Goal: Information Seeking & Learning: Learn about a topic

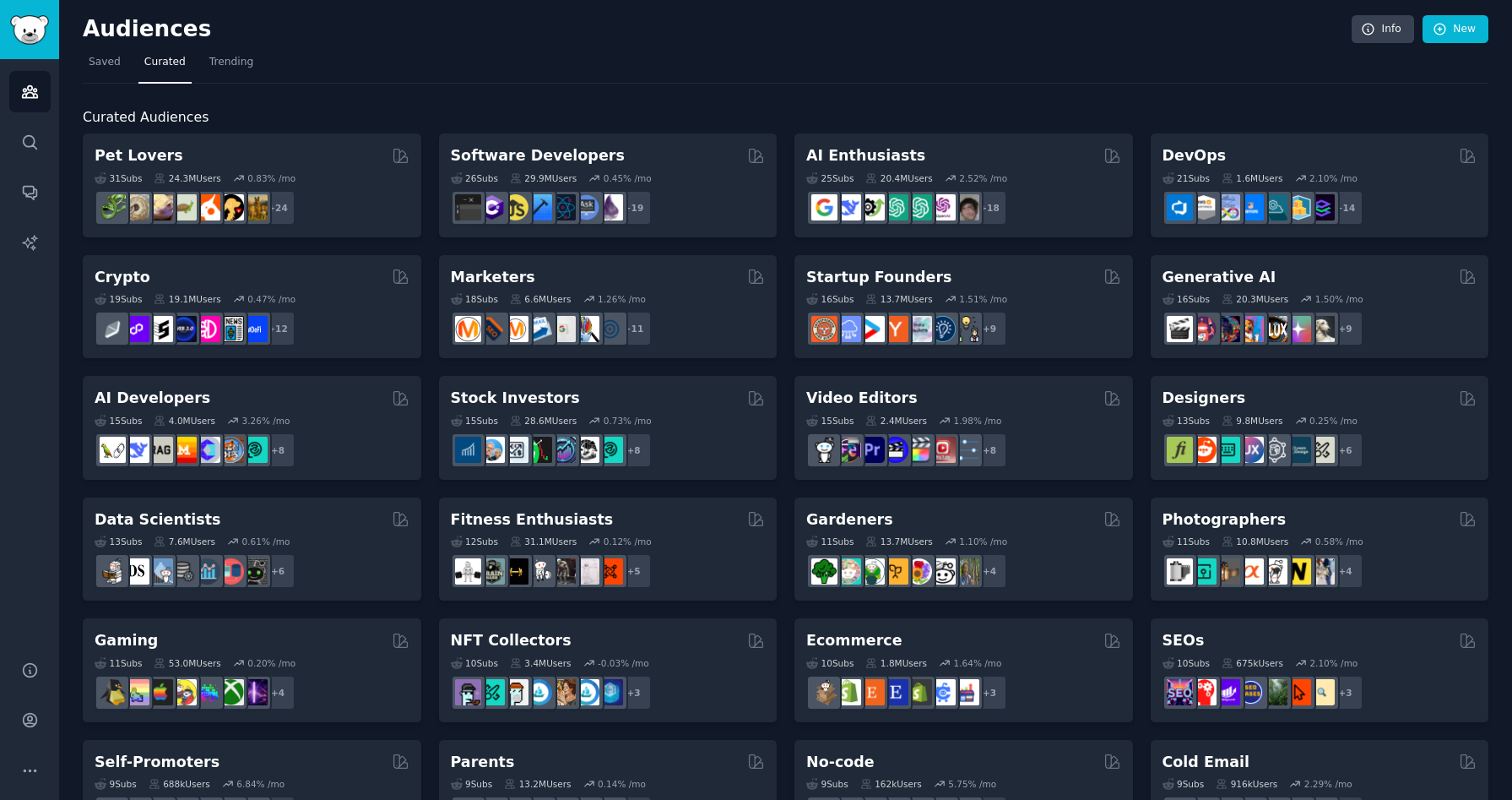
scroll to position [551, 0]
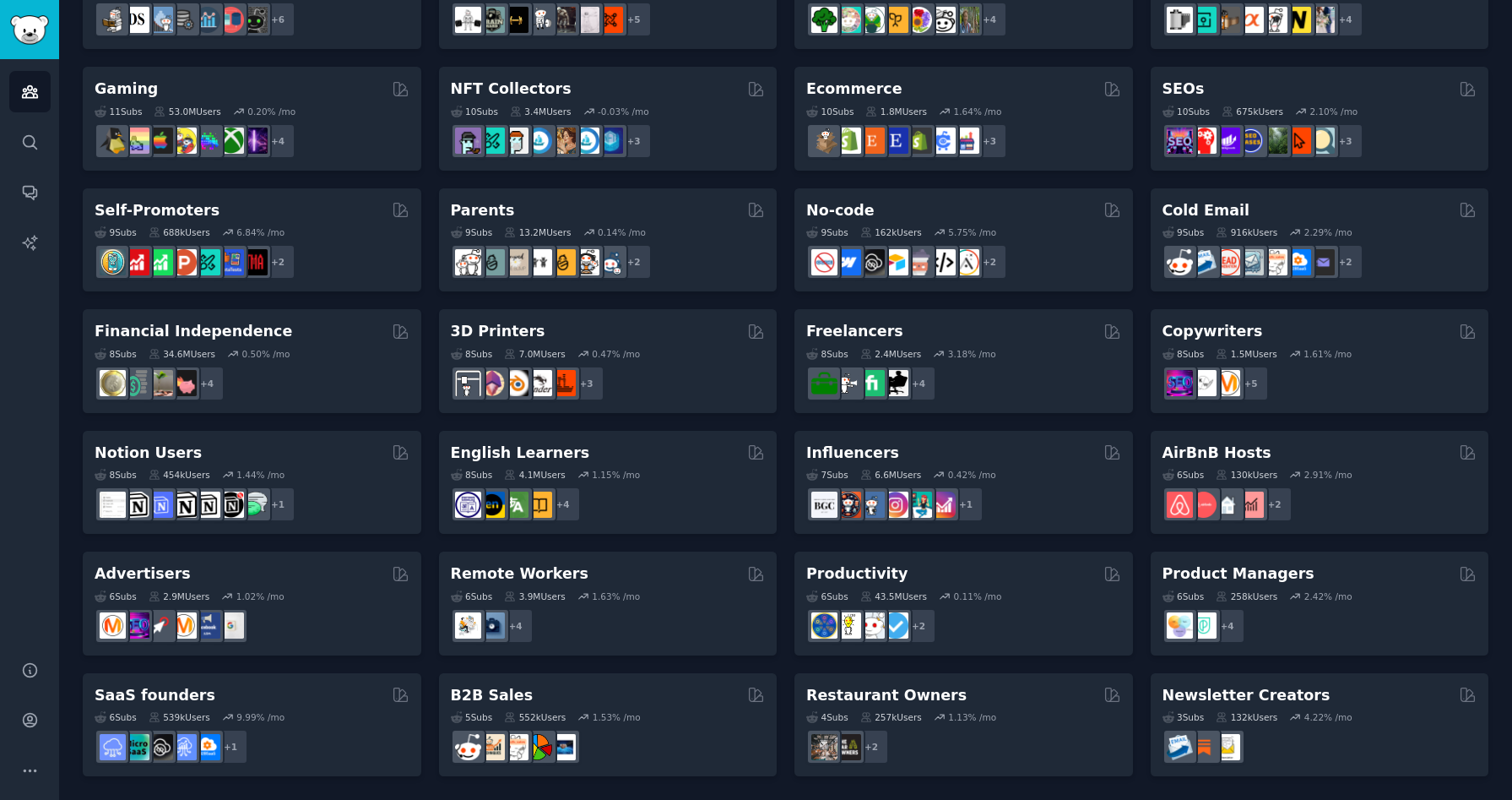
click at [771, 601] on div "Remote Workers 6 Sub s 3.9M Users 1.63 % /mo + 4" at bounding box center [608, 603] width 339 height 104
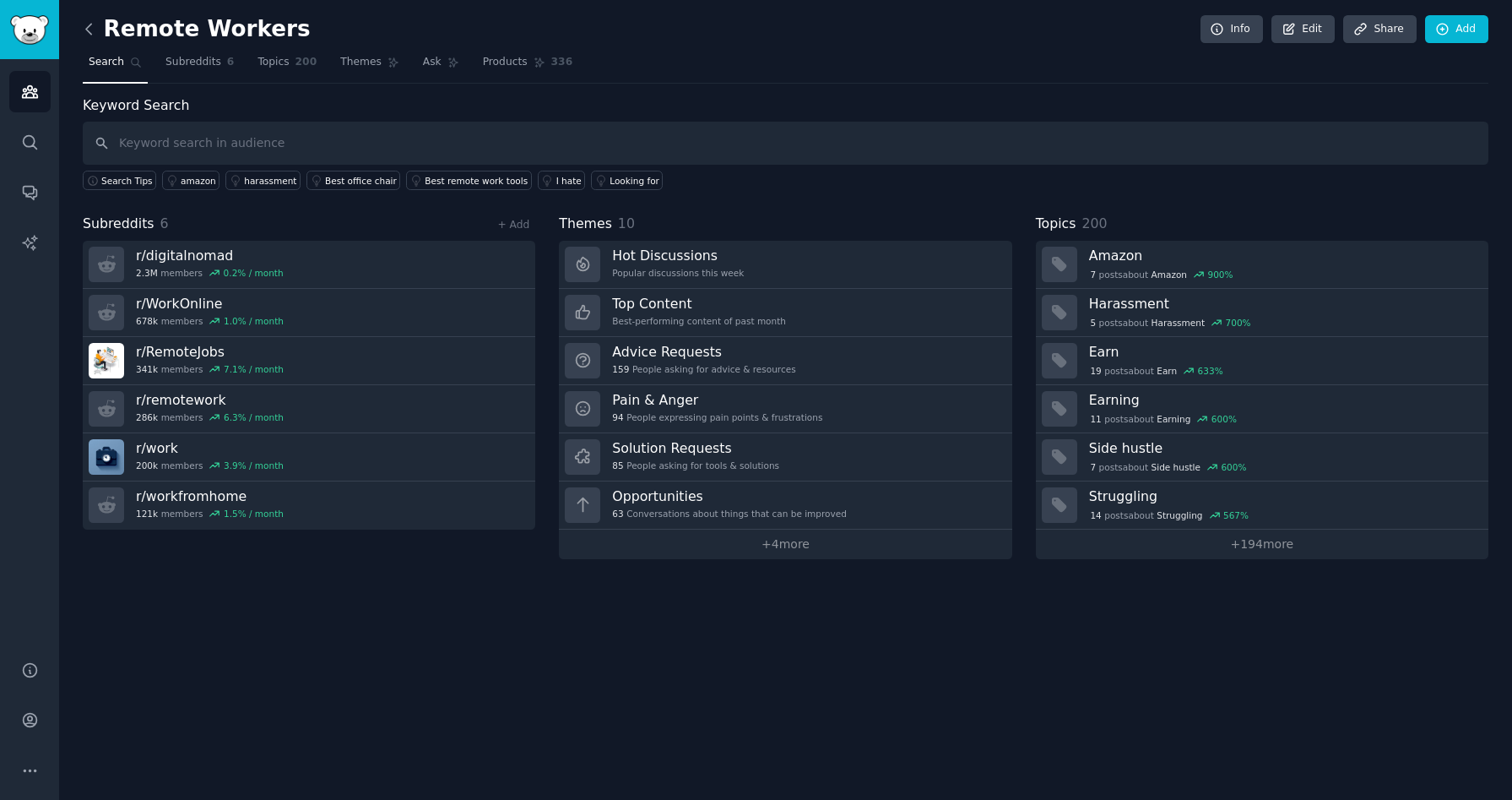
click at [91, 32] on icon at bounding box center [89, 29] width 17 height 17
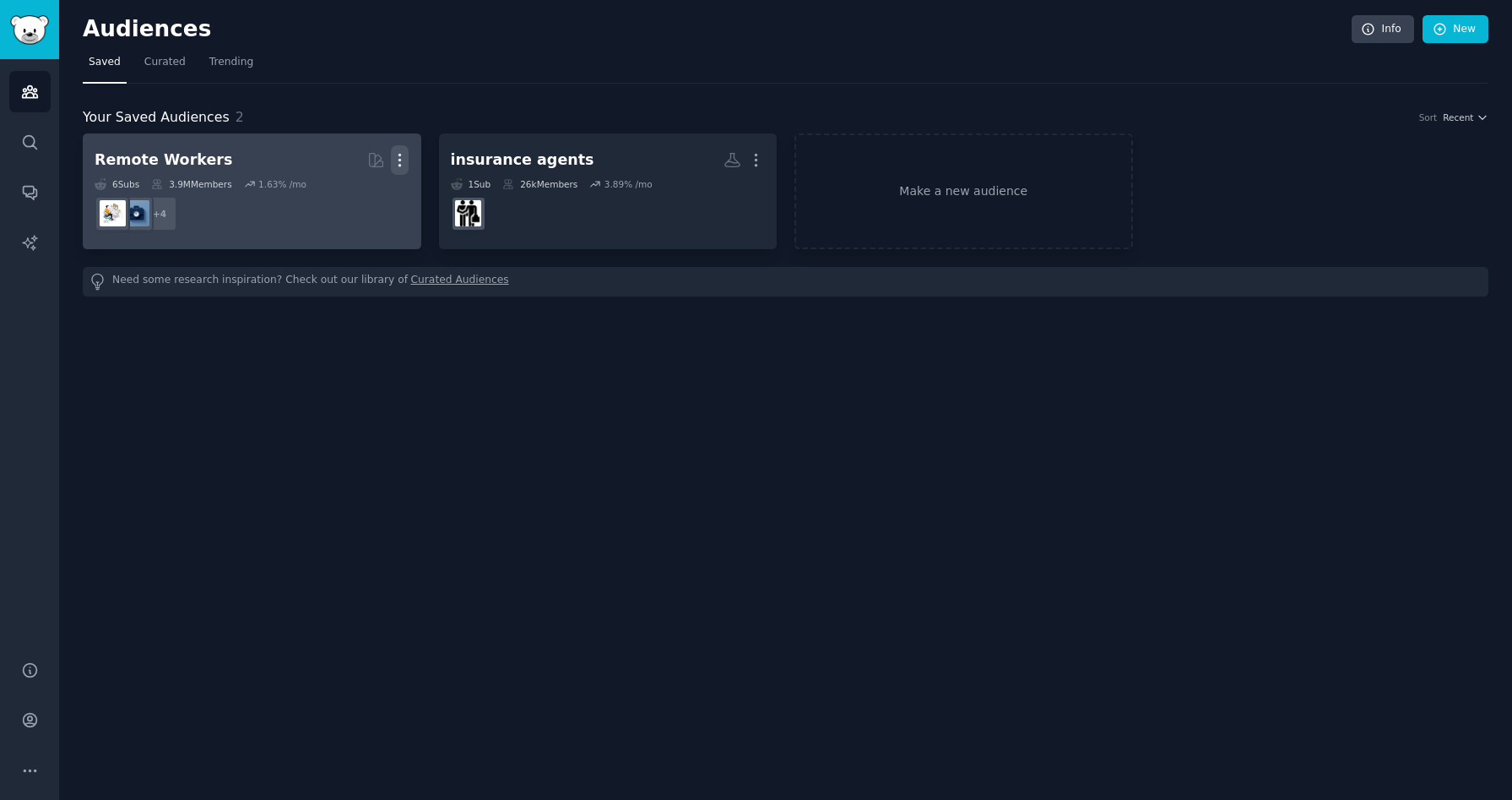
click at [397, 160] on icon "button" at bounding box center [399, 160] width 17 height 17
click at [348, 195] on p "Delete" at bounding box center [353, 195] width 39 height 17
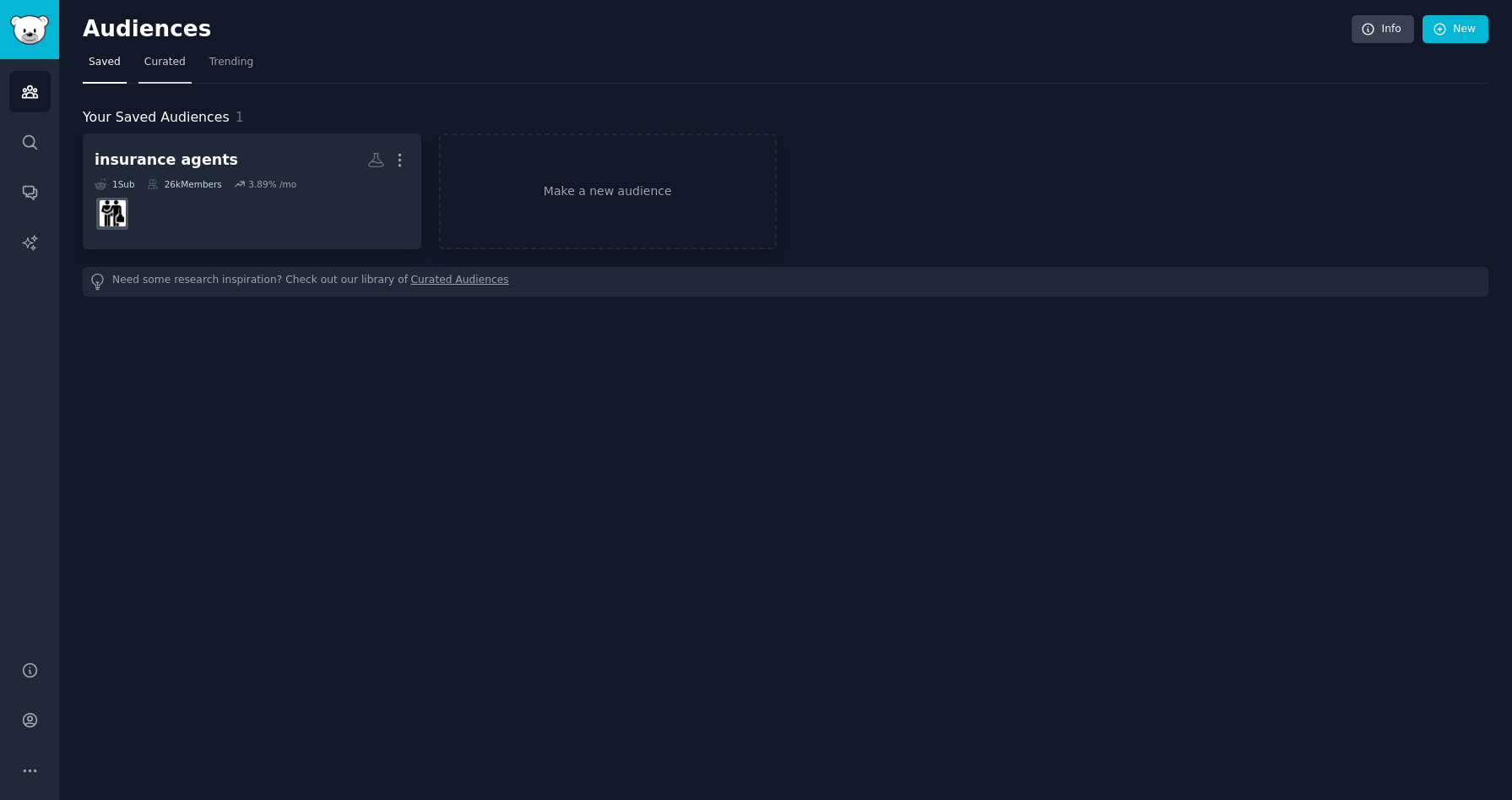
click at [167, 60] on span "Curated" at bounding box center [165, 63] width 41 height 15
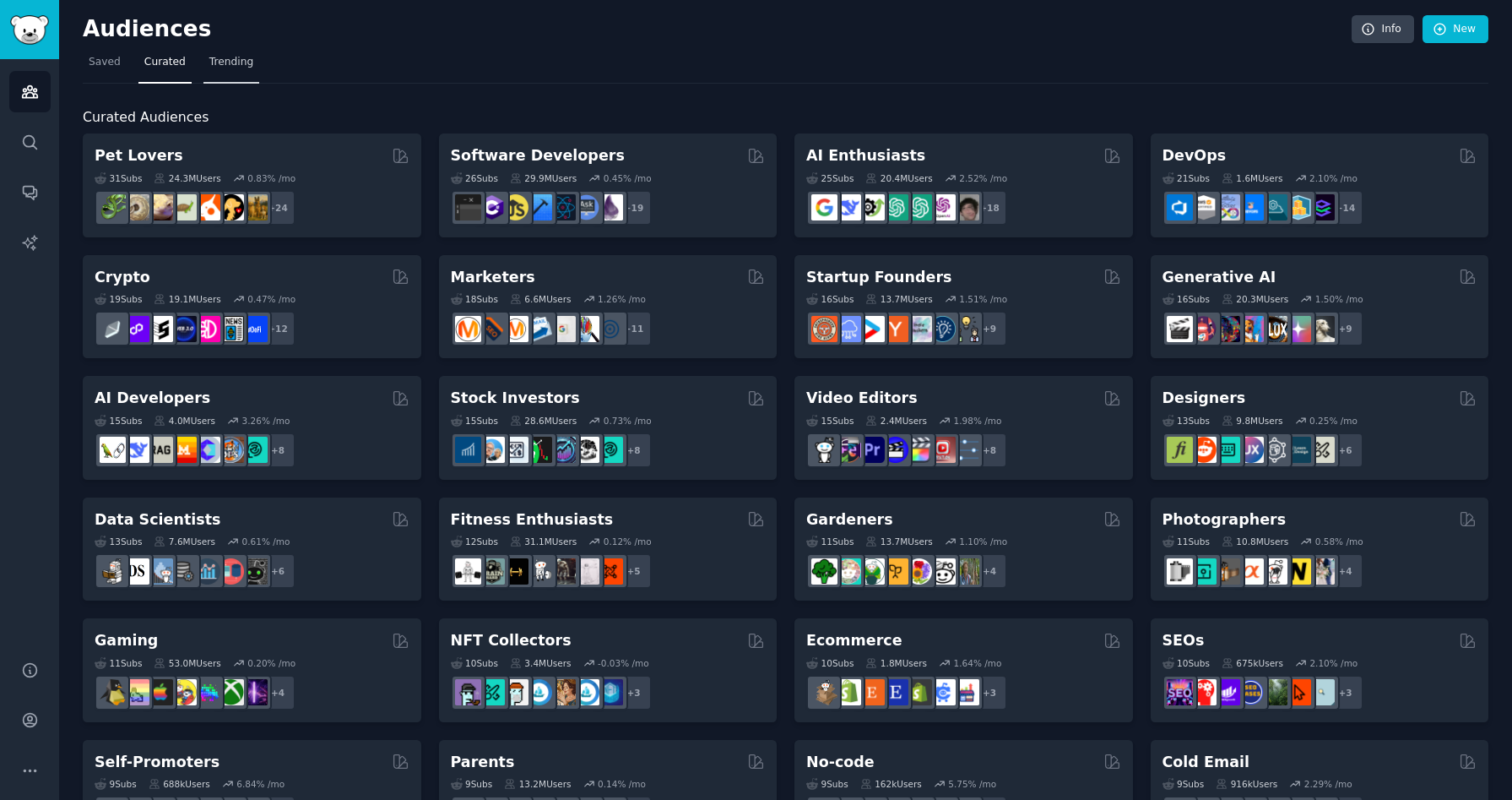
click at [227, 69] on span "Trending" at bounding box center [231, 63] width 43 height 15
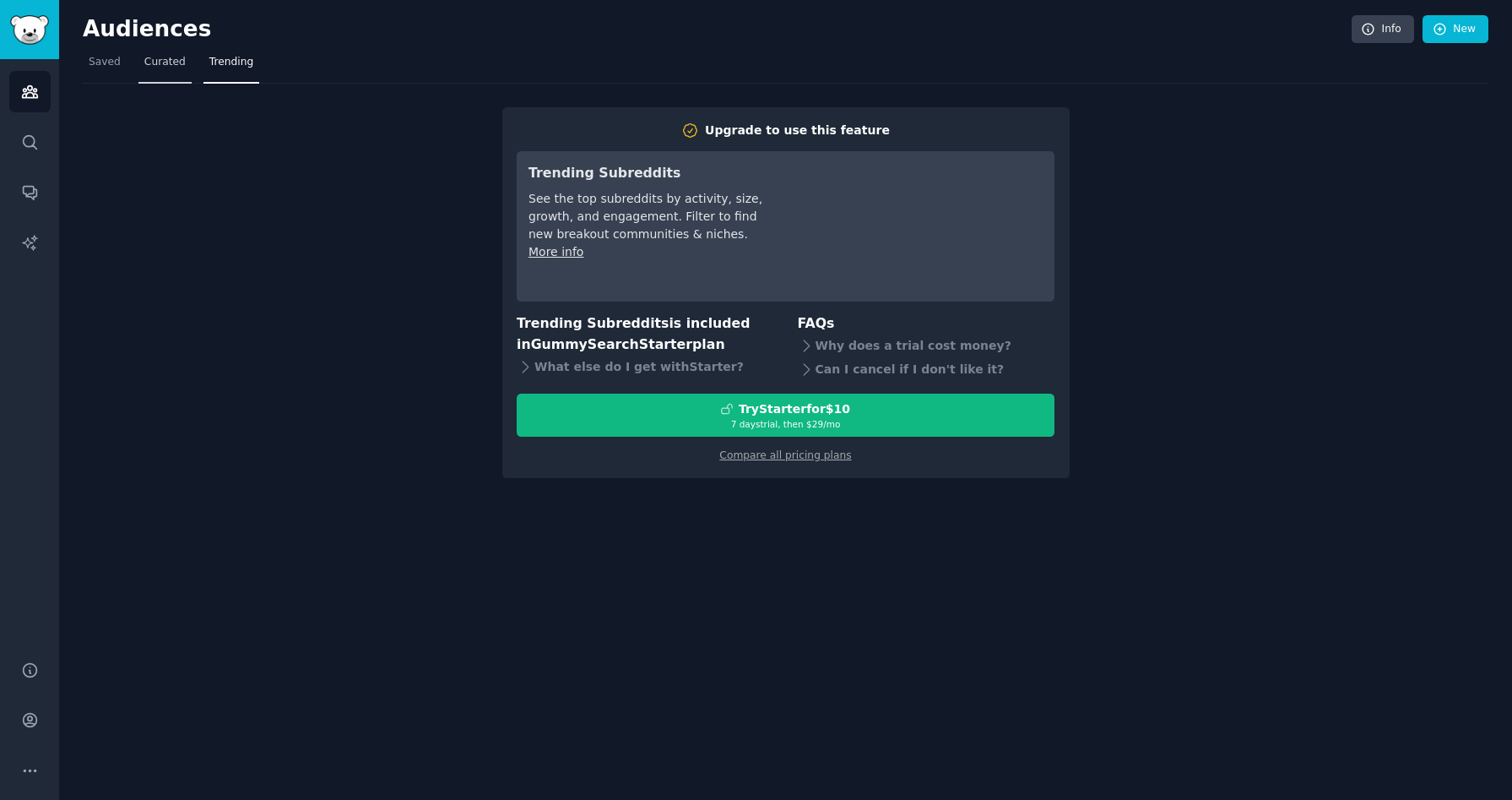
click at [177, 67] on span "Curated" at bounding box center [165, 63] width 41 height 15
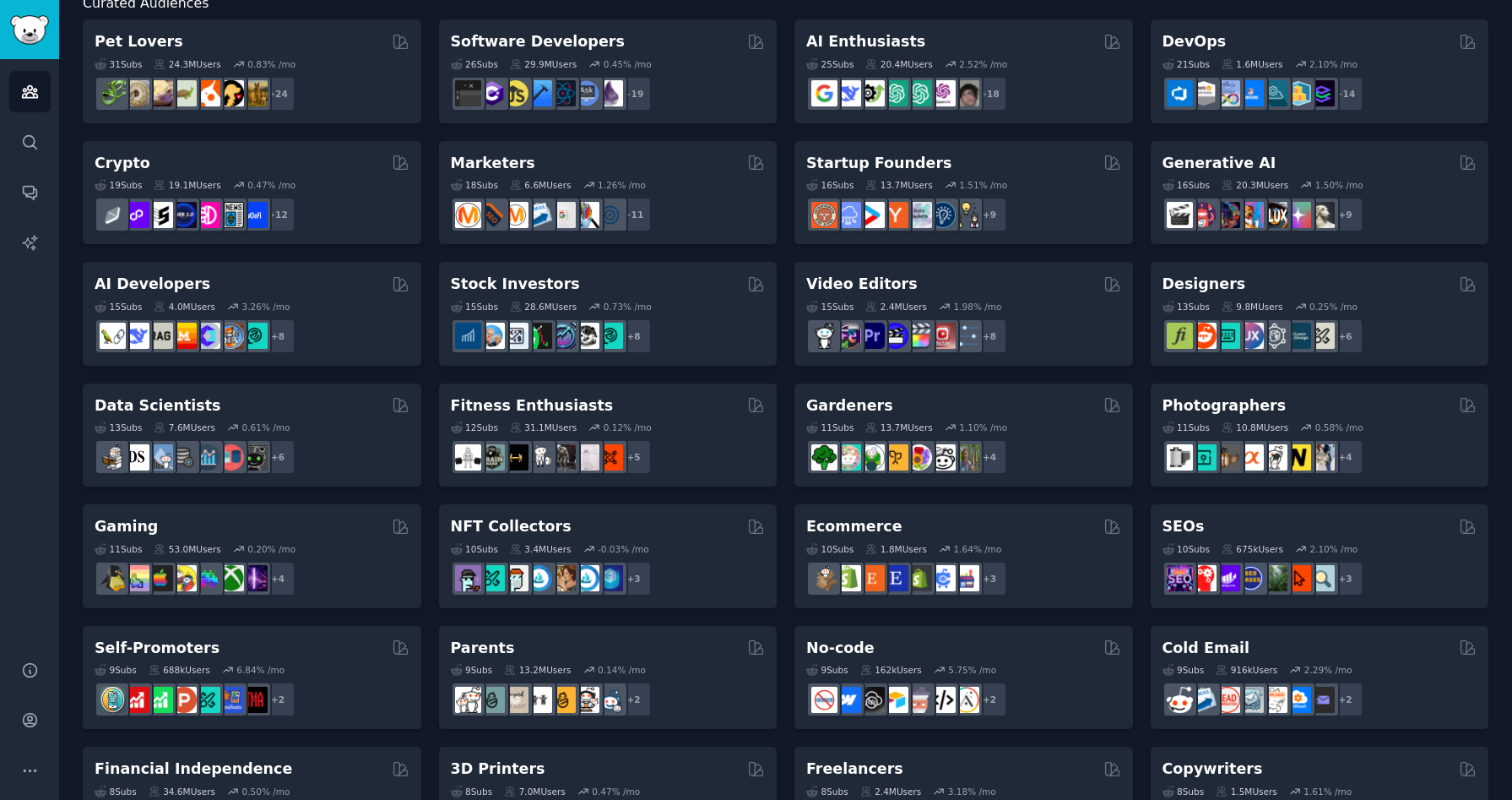
scroll to position [111, 0]
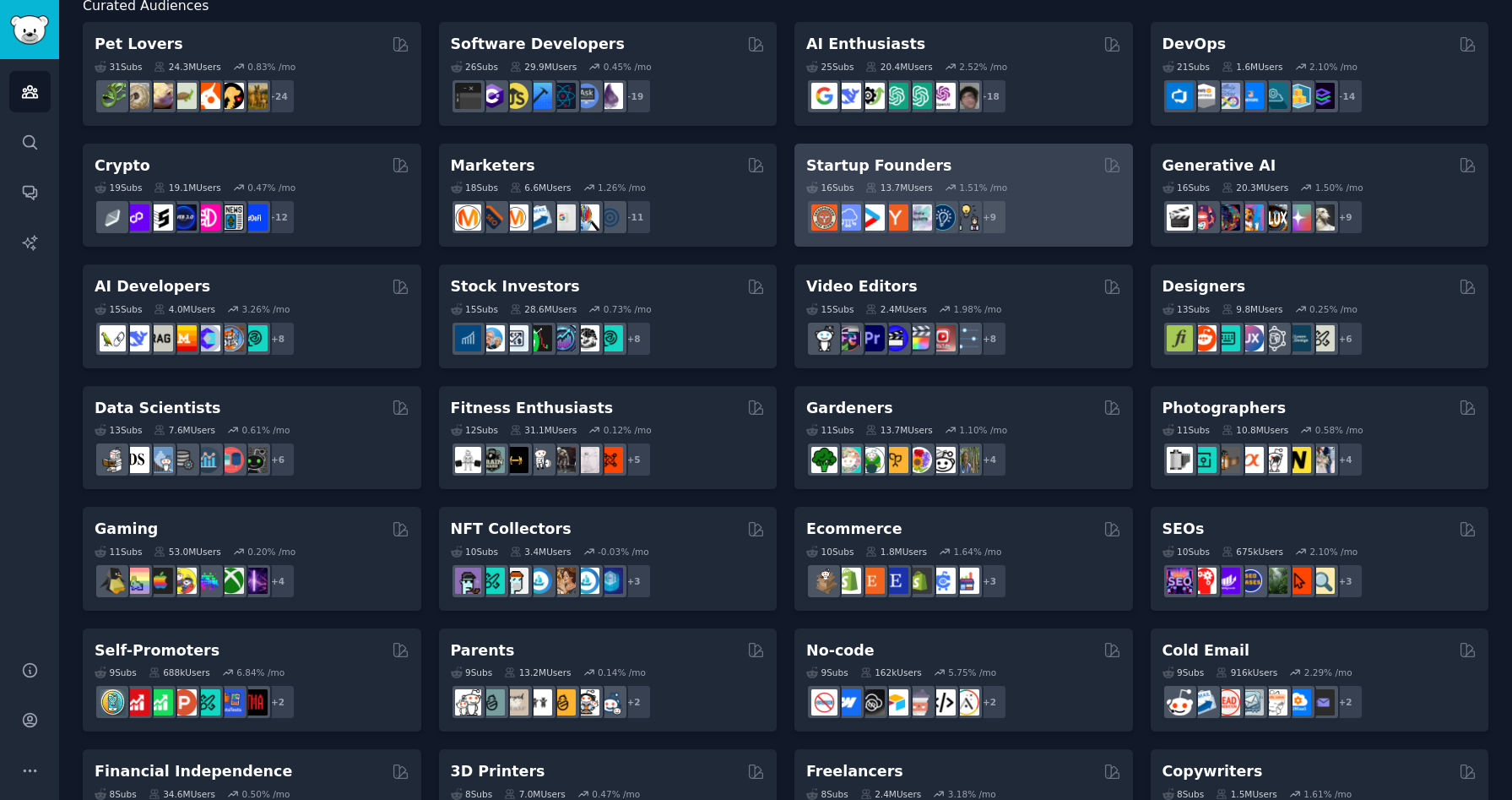
click at [1036, 170] on div "Startup Founders" at bounding box center [964, 166] width 315 height 21
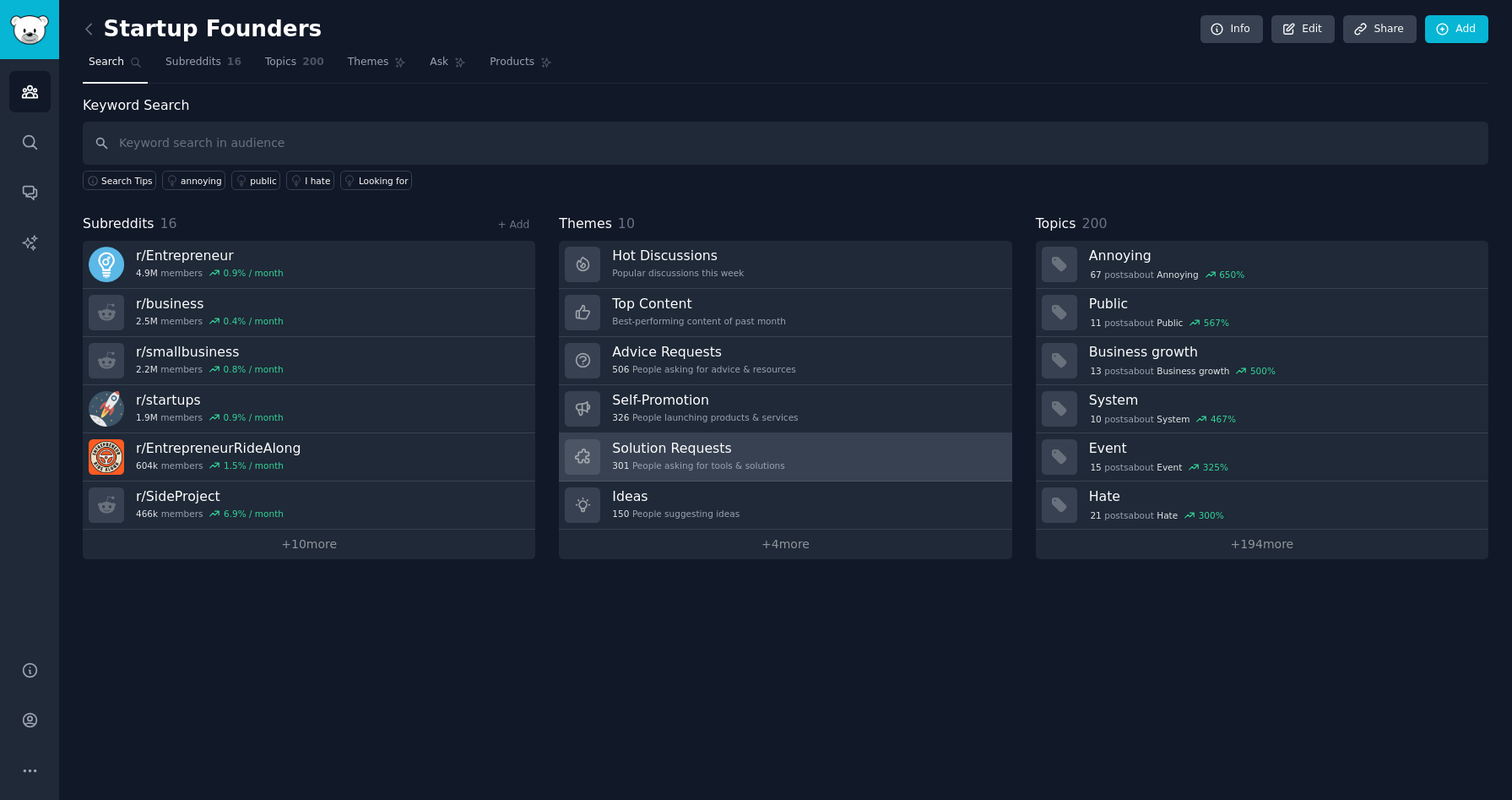
click at [886, 472] on link "Solution Requests 301 People asking for tools & solutions" at bounding box center [784, 457] width 453 height 48
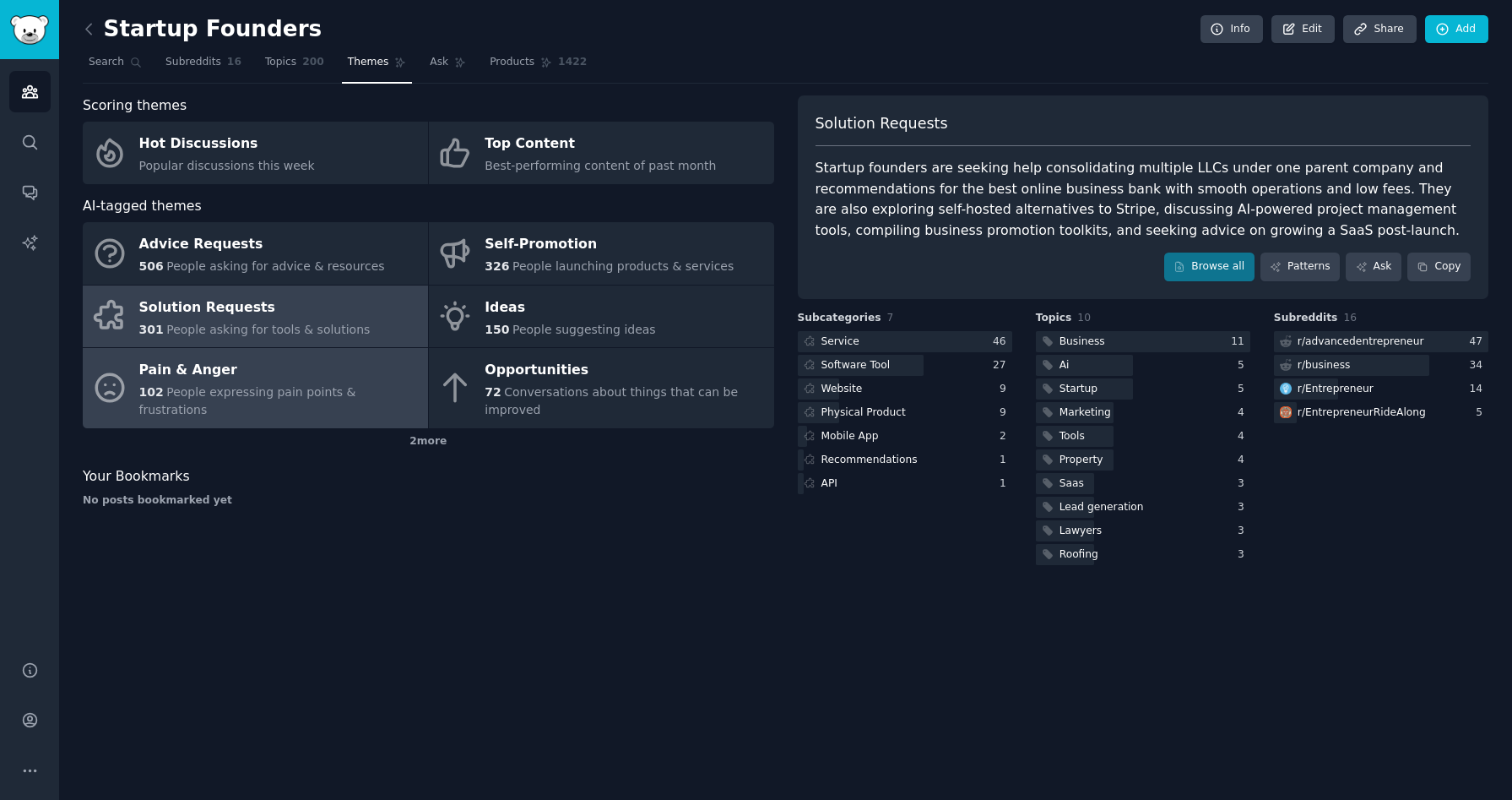
click at [285, 399] on span "People expressing pain points & frustrations" at bounding box center [247, 400] width 217 height 31
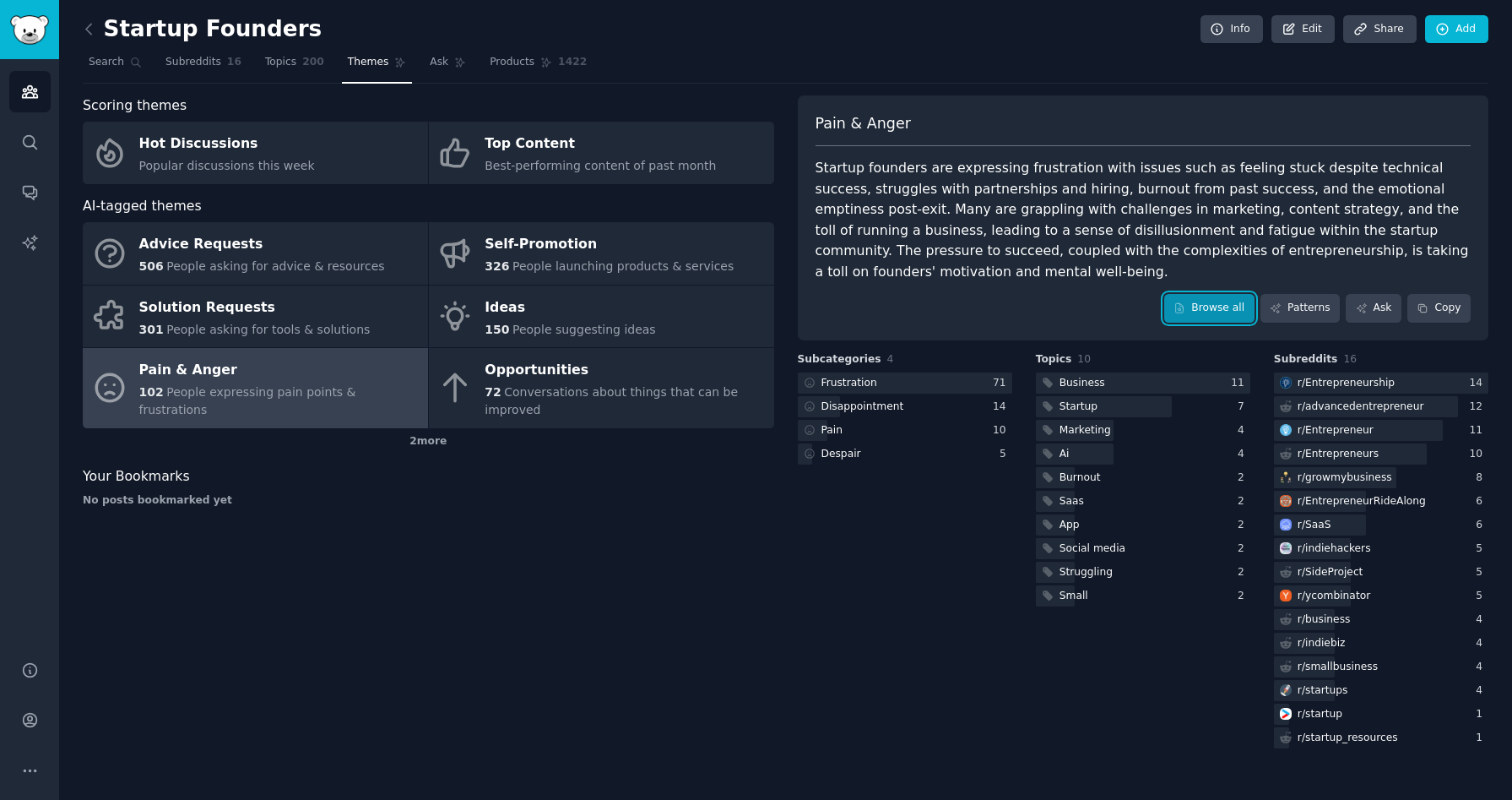
click at [1211, 293] on link "Browse all" at bounding box center [1210, 308] width 91 height 29
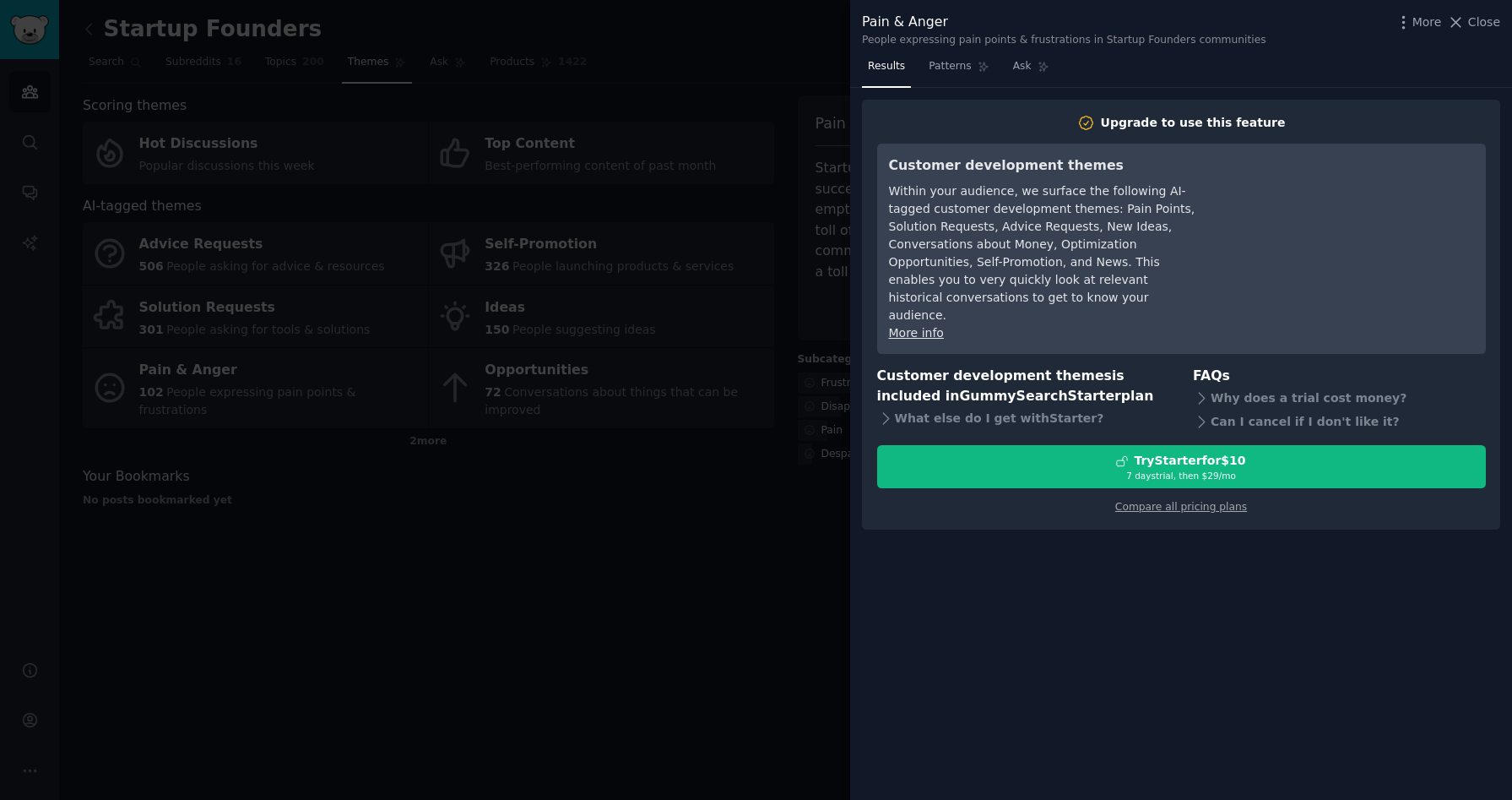
click at [735, 521] on div at bounding box center [756, 400] width 1512 height 800
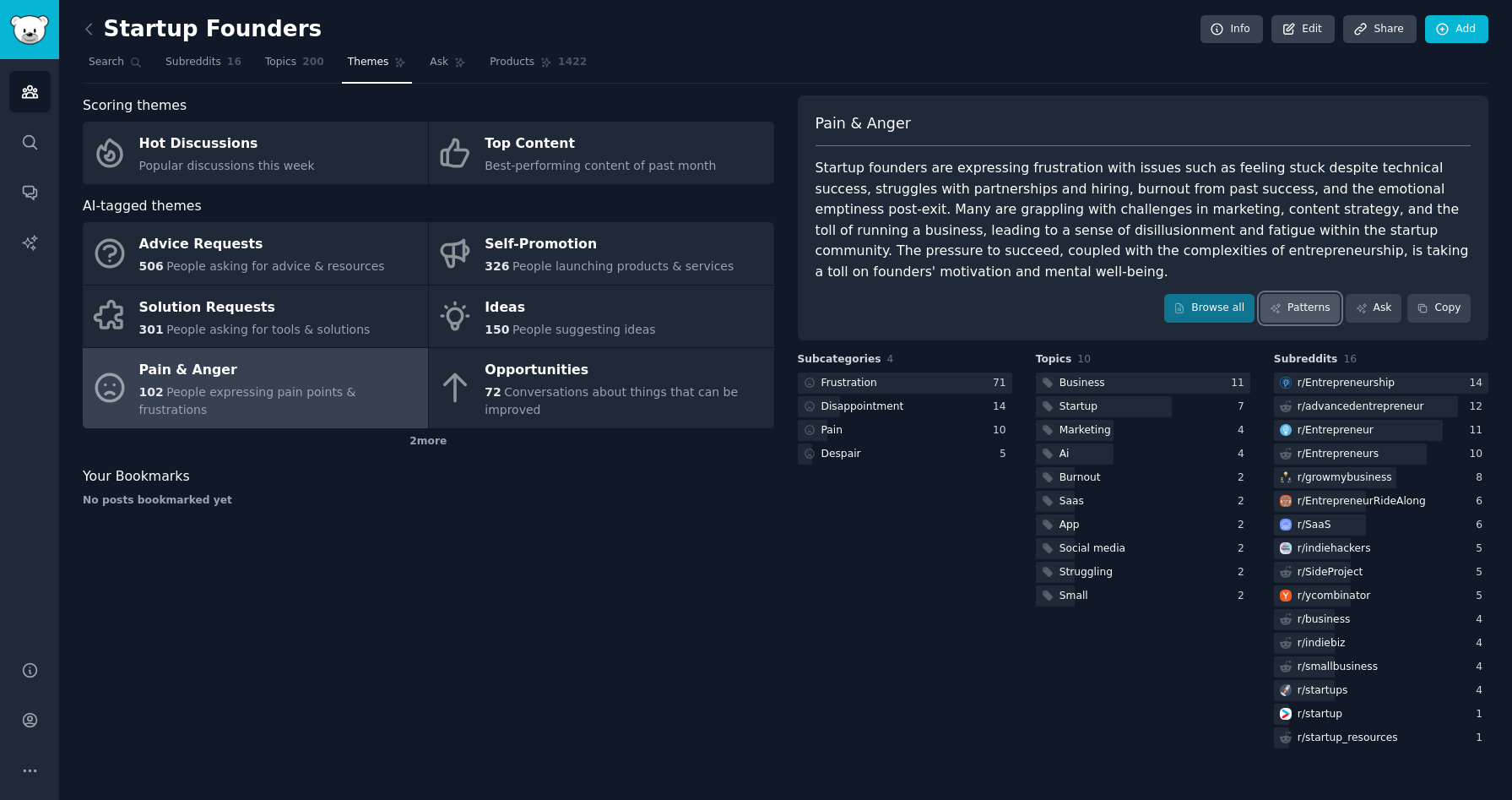
click at [1283, 293] on link "Patterns" at bounding box center [1300, 308] width 79 height 29
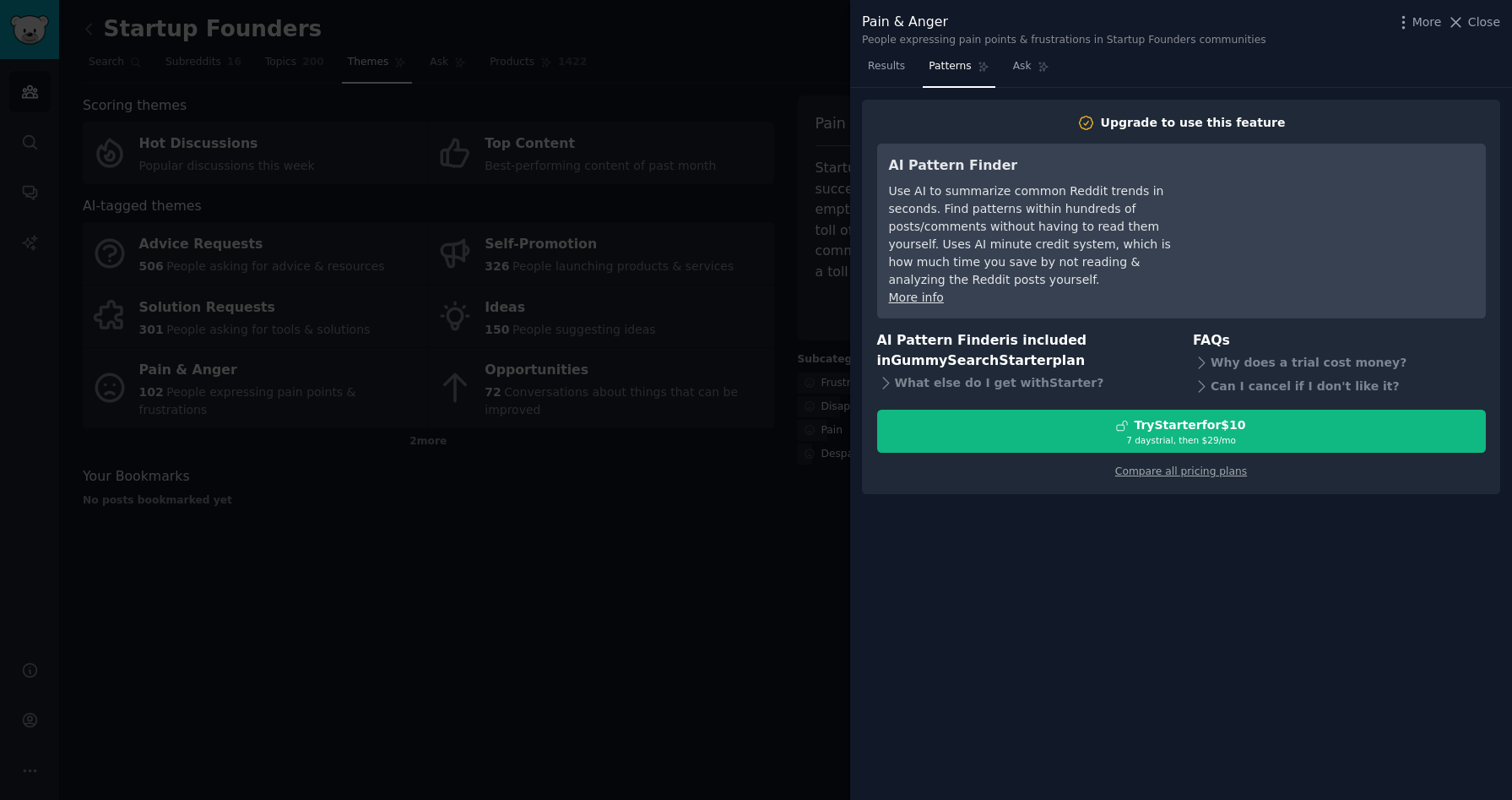
click at [786, 519] on div at bounding box center [756, 400] width 1512 height 800
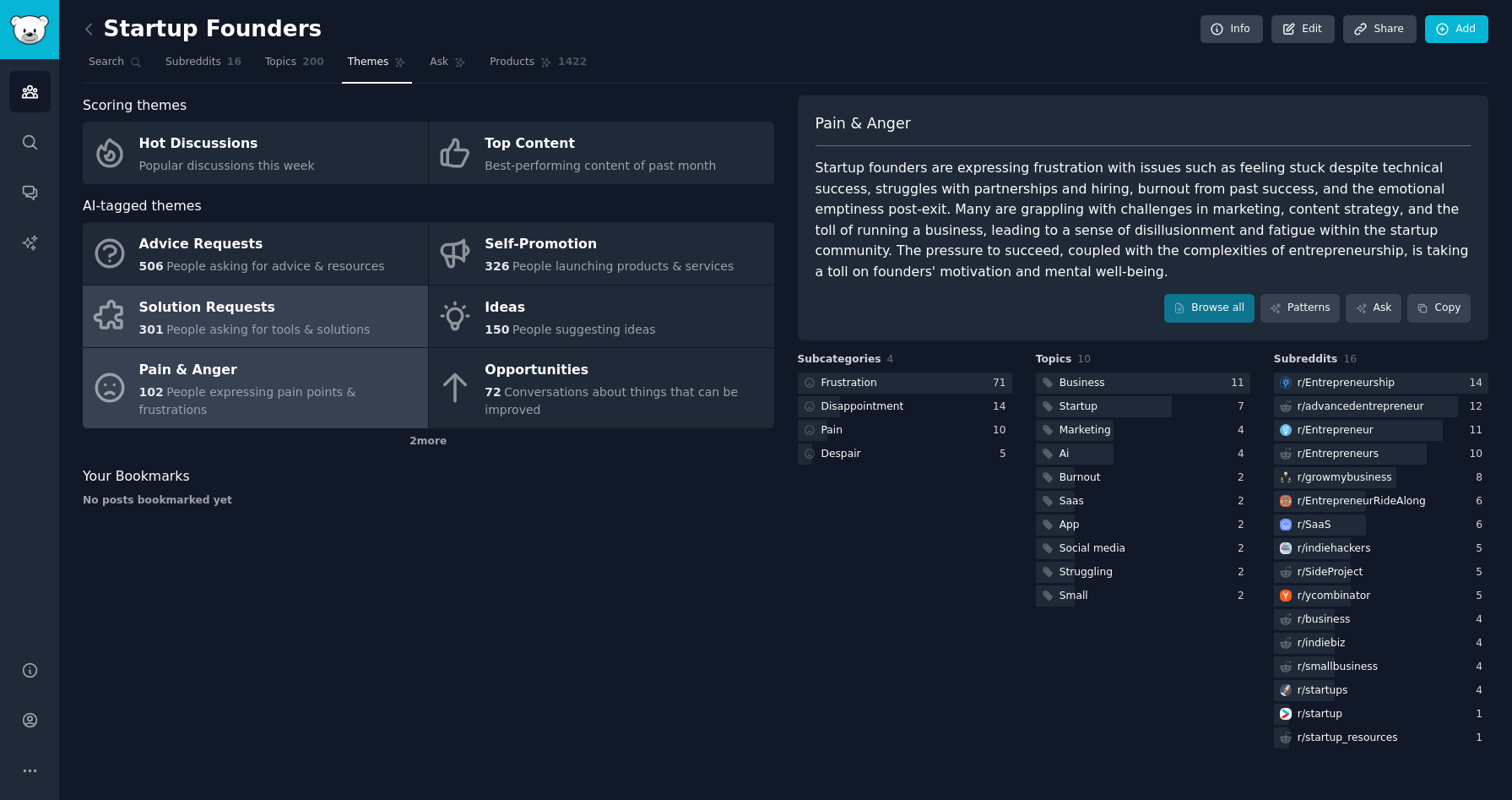
click at [206, 300] on div "Solution Requests" at bounding box center [255, 307] width 232 height 27
